Goal: Information Seeking & Learning: Understand process/instructions

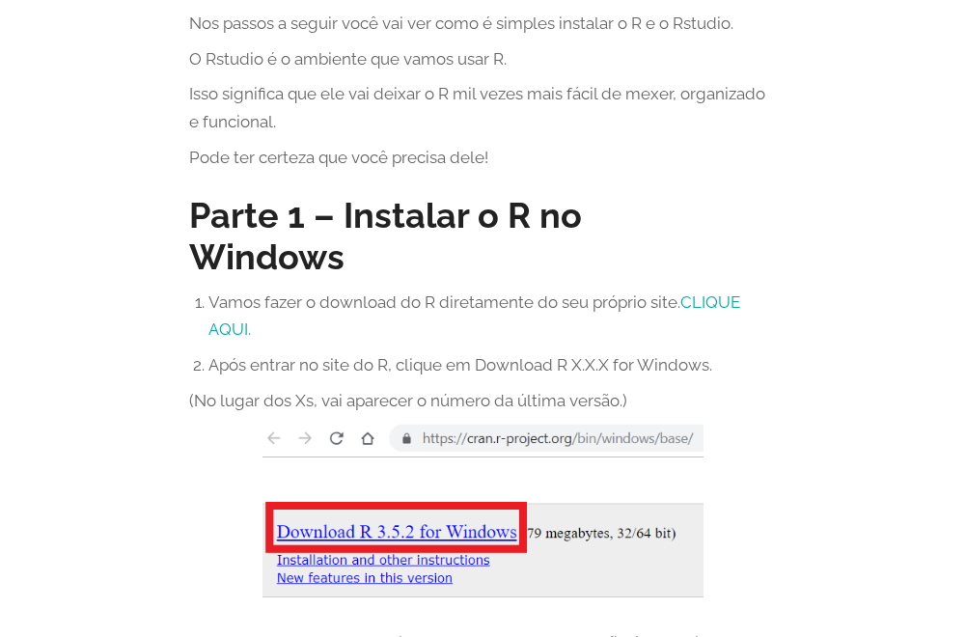
scroll to position [482, 0]
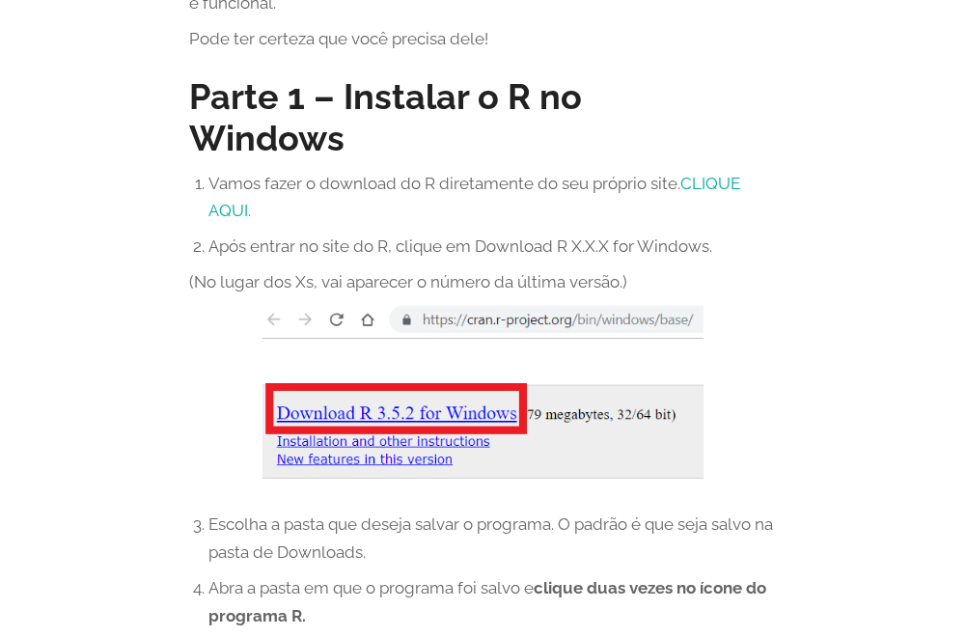
click at [376, 370] on img at bounding box center [482, 399] width 441 height 191
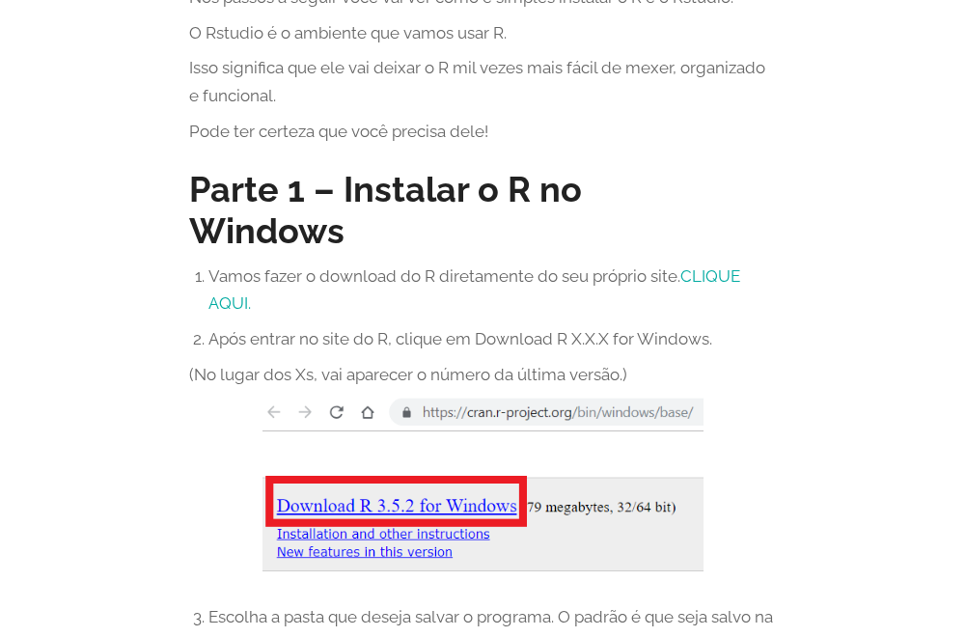
scroll to position [386, 0]
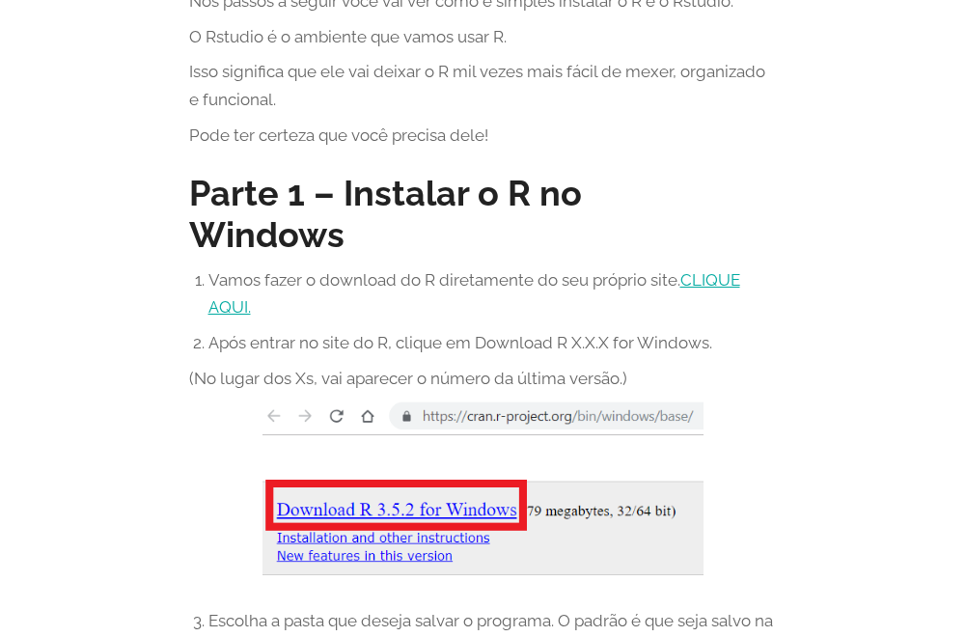
click at [226, 270] on link "CLIQUE AQUI." at bounding box center [474, 293] width 532 height 47
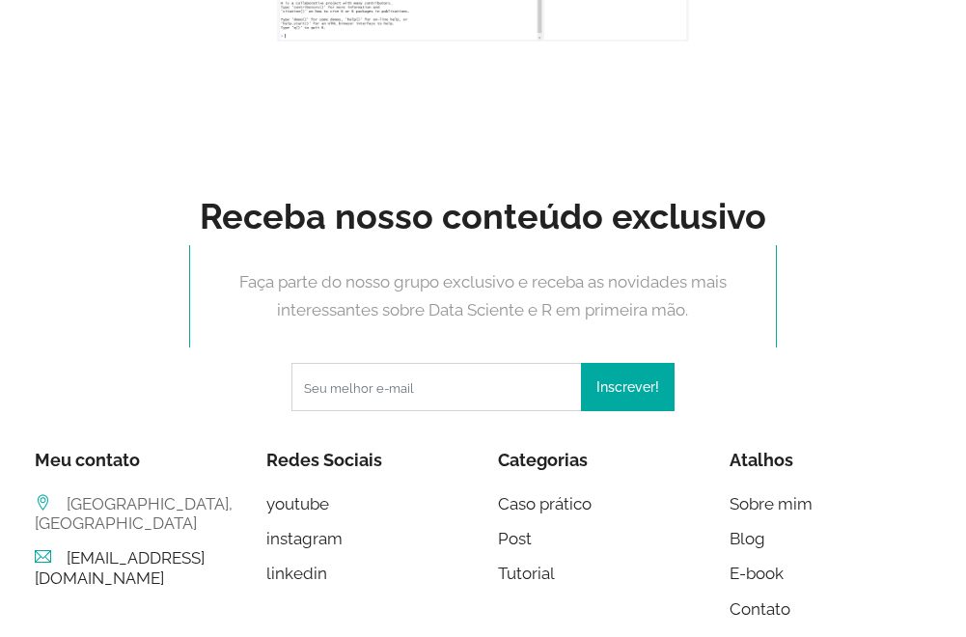
scroll to position [3038, 0]
